Goal: Communication & Community: Ask a question

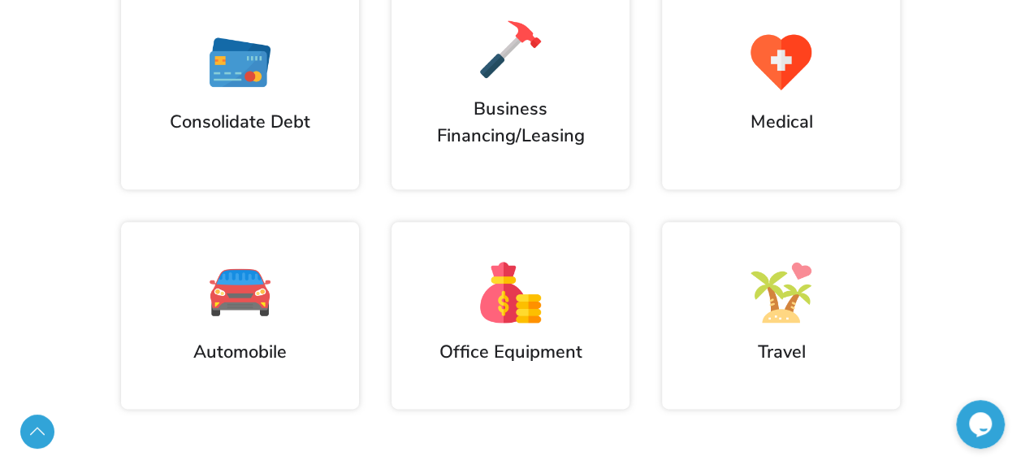
scroll to position [849, 0]
drag, startPoint x: 522, startPoint y: 120, endPoint x: 497, endPoint y: 54, distance: 71.2
click at [522, 120] on h2 "Business Financing/Leasing" at bounding box center [511, 123] width 222 height 53
click at [495, 24] on img at bounding box center [510, 50] width 61 height 61
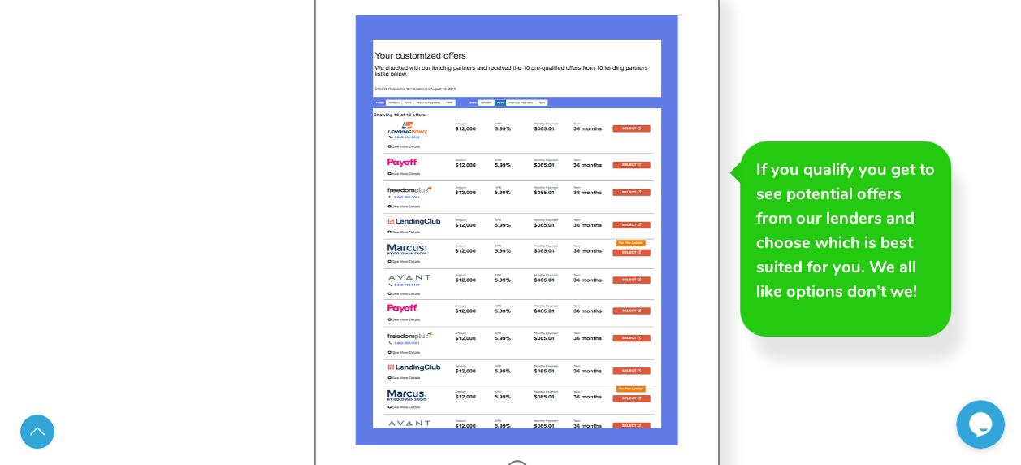
scroll to position [2660, 0]
click at [167, 203] on h3 "Once you’ve chosen the right offer, review your approval from that lender direc…" at bounding box center [175, 231] width 179 height 146
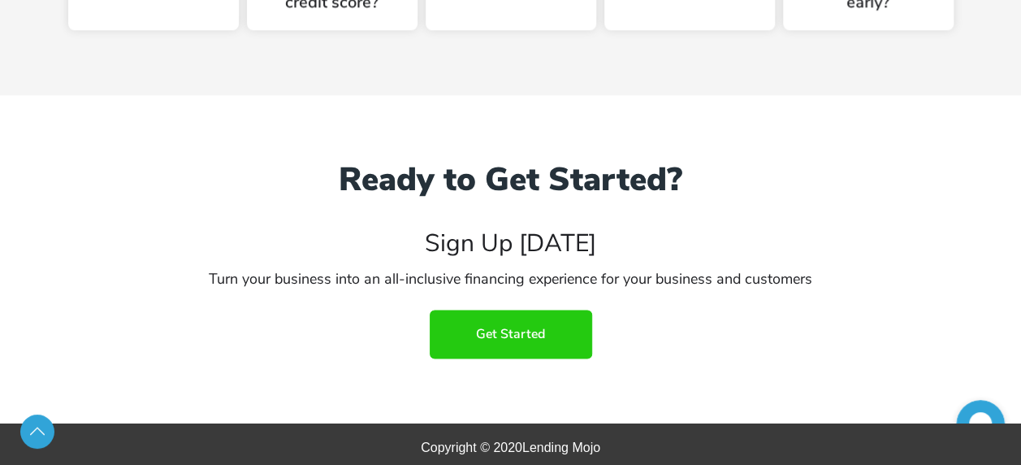
scroll to position [4101, 0]
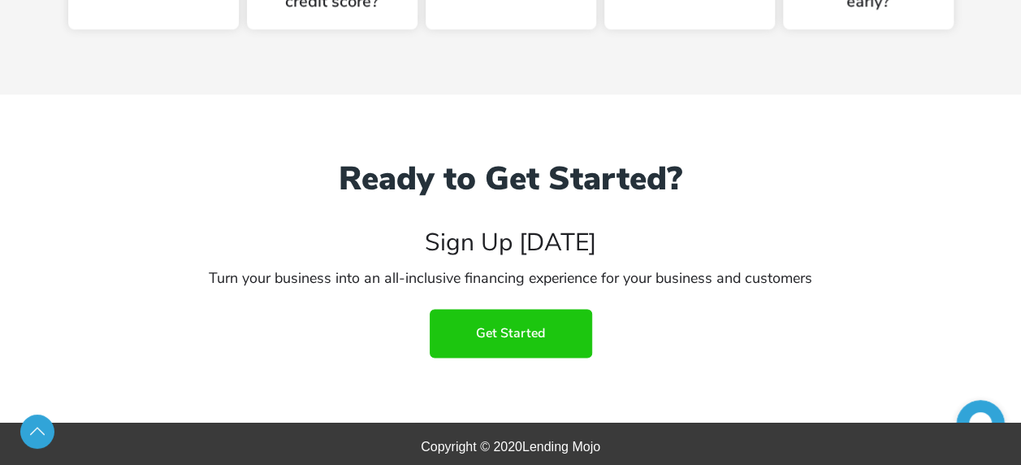
click at [525, 340] on span "Get Started" at bounding box center [510, 333] width 69 height 15
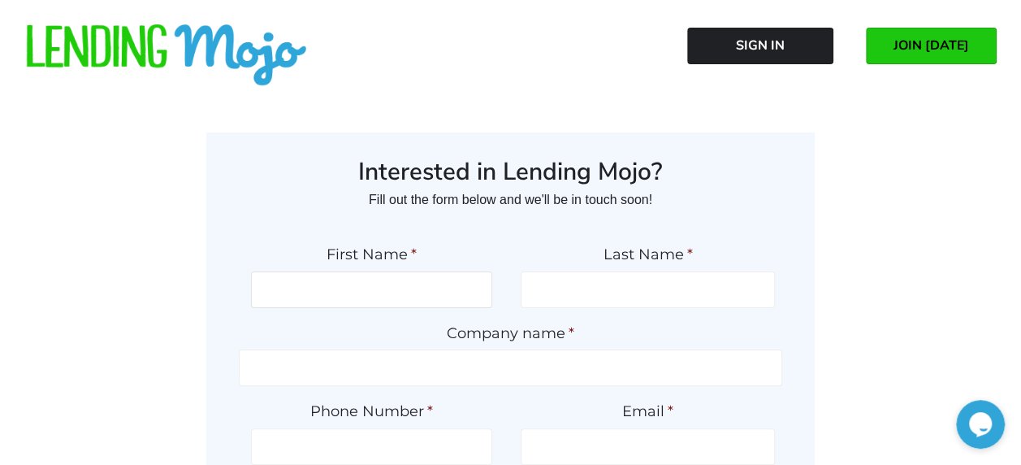
click at [304, 281] on input "First Name *" at bounding box center [371, 289] width 241 height 37
type input "[PERSON_NAME]"
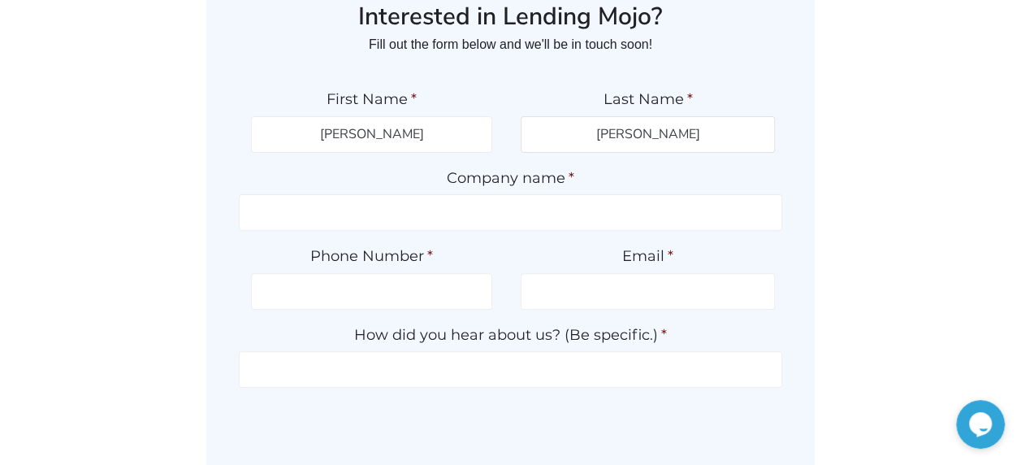
scroll to position [166, 0]
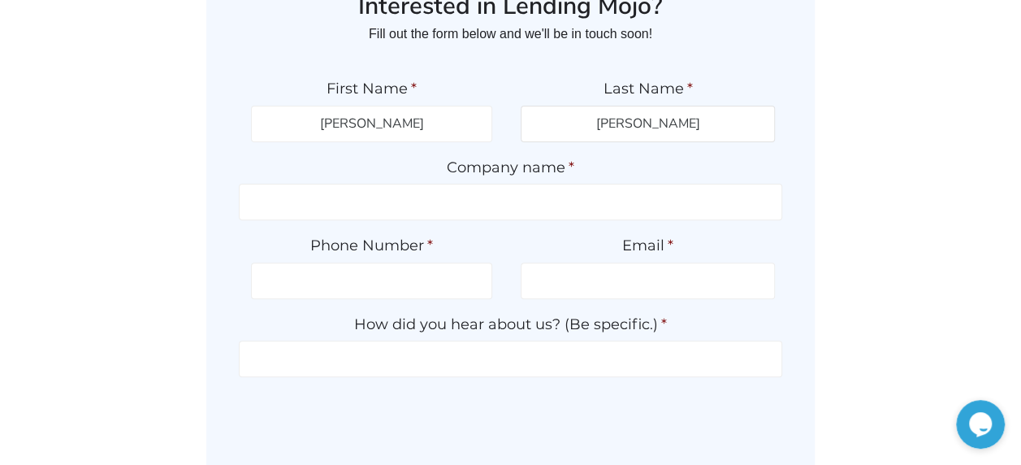
type input "[PERSON_NAME]"
click at [419, 189] on input "Company name *" at bounding box center [511, 202] width 544 height 37
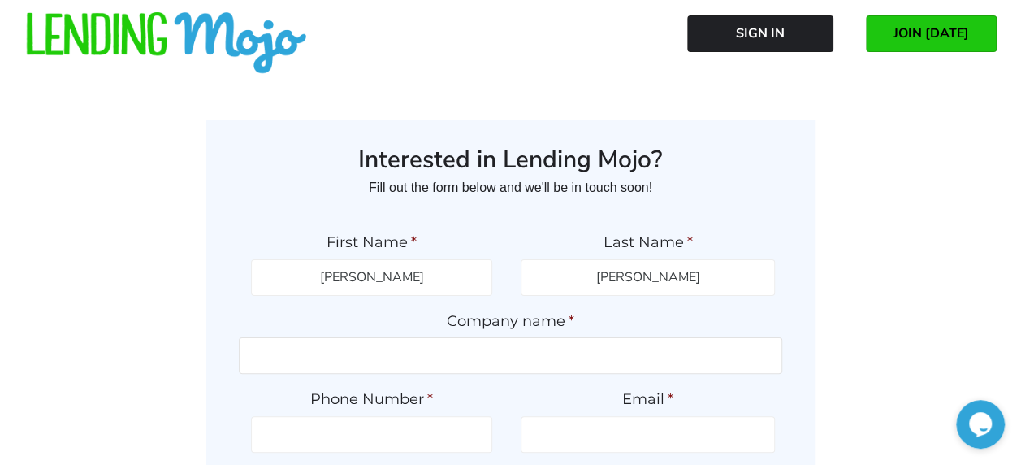
scroll to position [0, 0]
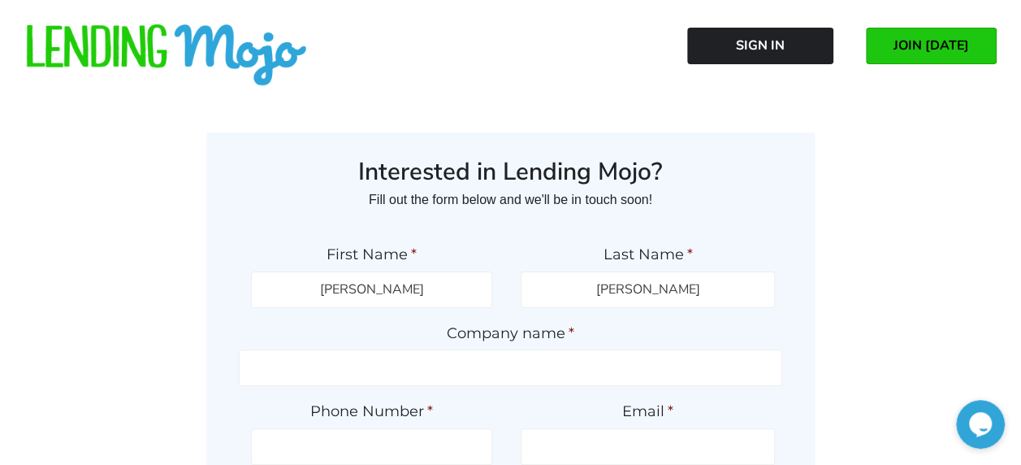
click at [284, 246] on label "First Name *" at bounding box center [371, 254] width 241 height 19
click at [284, 271] on input "[PERSON_NAME]" at bounding box center [371, 289] width 241 height 37
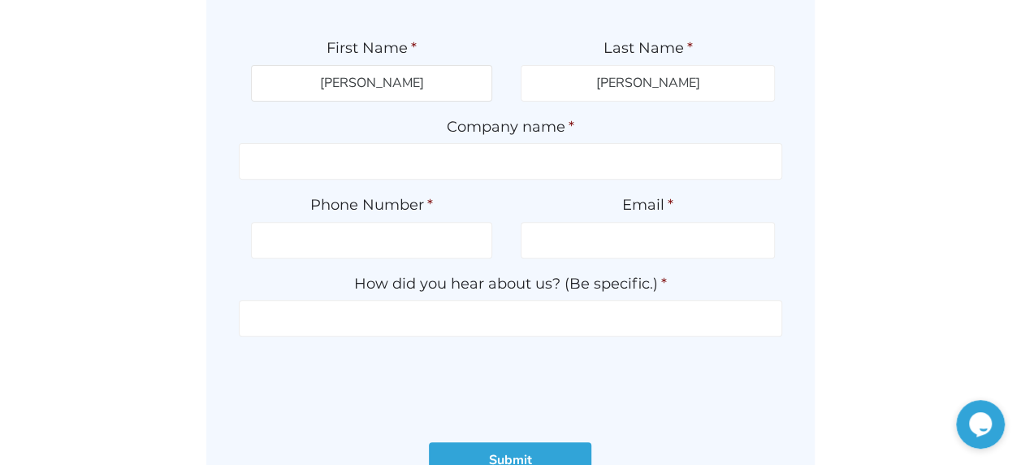
scroll to position [200, 0]
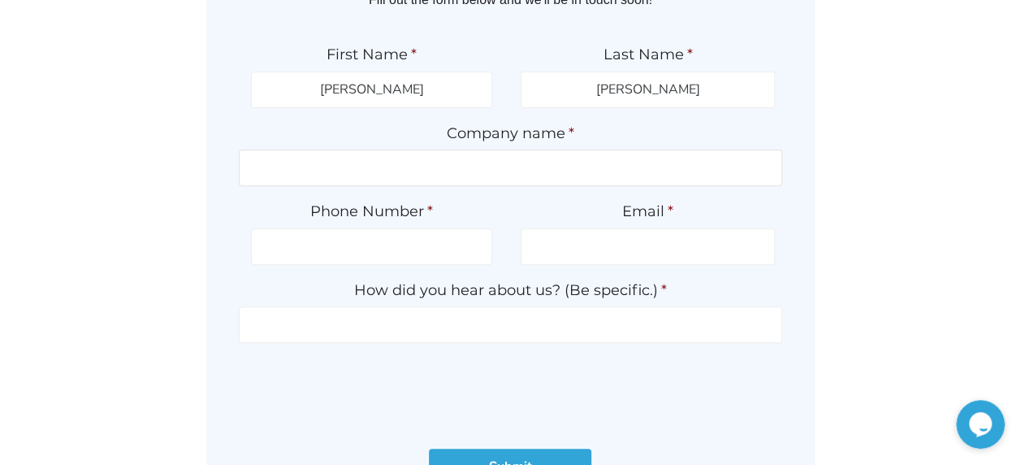
click at [515, 171] on input "Company name *" at bounding box center [511, 168] width 544 height 37
type input "Xclusive Rental Cars"
click at [418, 254] on input "(___) ___-____" at bounding box center [371, 246] width 241 height 37
type input "[PHONE_NUMBER]"
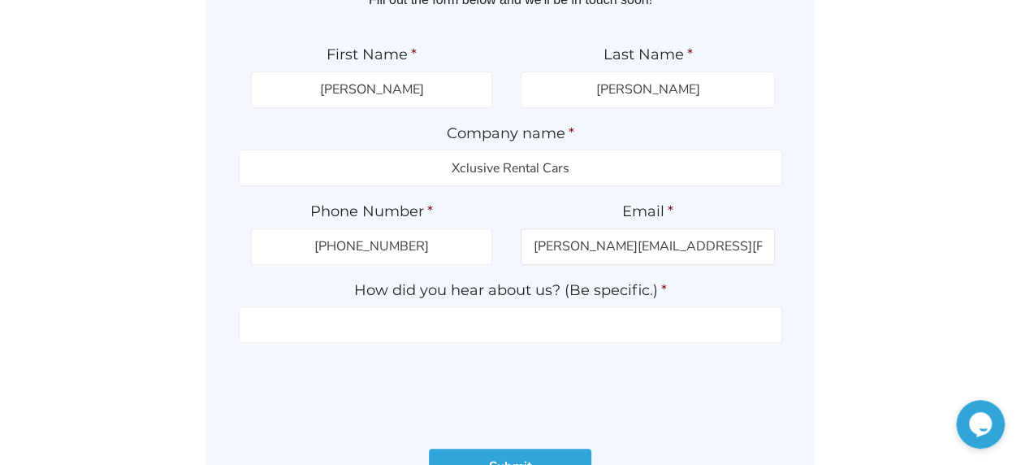
drag, startPoint x: 725, startPoint y: 247, endPoint x: 545, endPoint y: 254, distance: 179.7
click at [545, 254] on input "[PERSON_NAME][EMAIL_ADDRESS][PERSON_NAME][DOMAIN_NAME]" at bounding box center [648, 246] width 254 height 37
type input "[EMAIL_ADDRESS][DOMAIN_NAME]"
click at [484, 332] on input "How did you hear about us? (Be specific.) *" at bounding box center [511, 324] width 544 height 37
type input "[PERSON_NAME]"
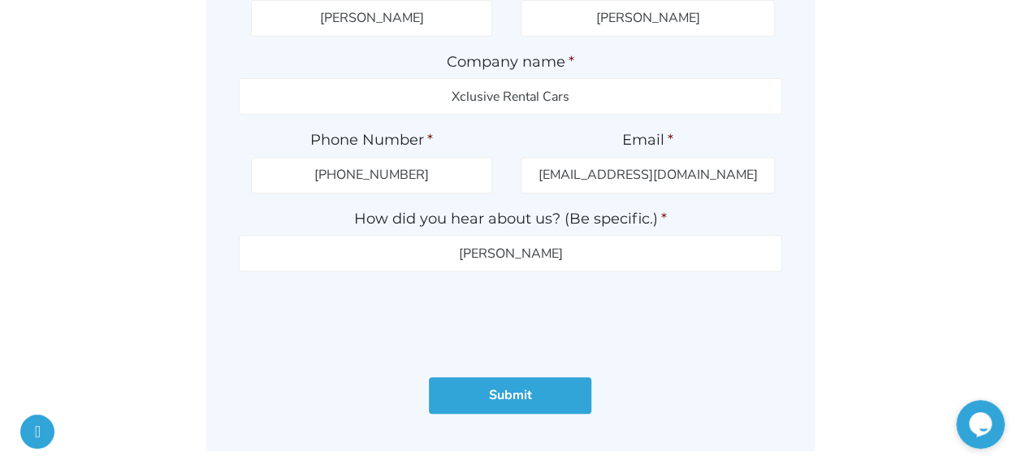
scroll to position [288, 0]
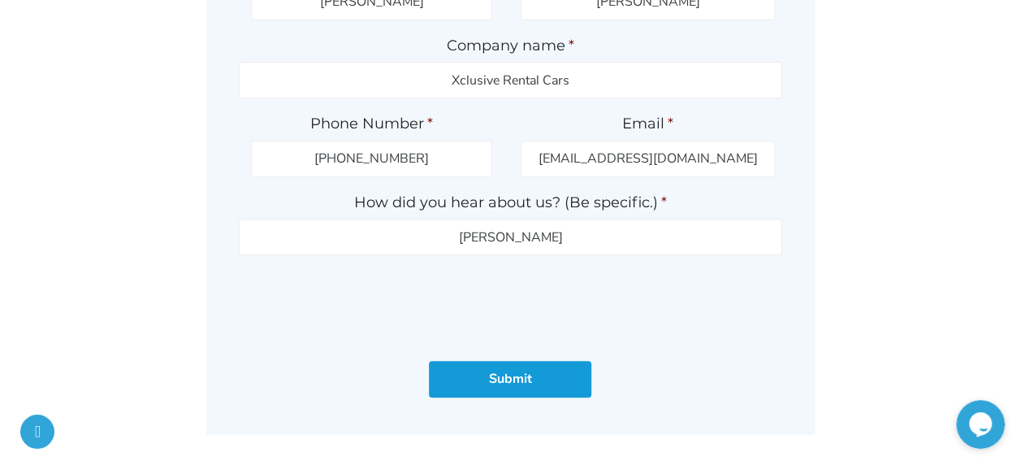
click at [507, 380] on input "Submit" at bounding box center [510, 379] width 163 height 37
